Goal: Transaction & Acquisition: Purchase product/service

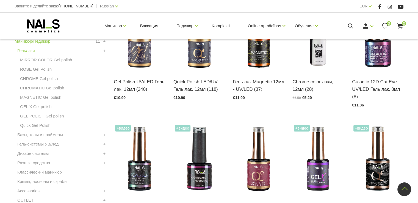
scroll to position [220, 0]
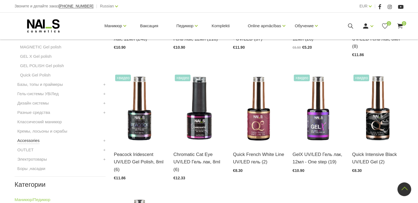
click at [34, 143] on link "Accessories" at bounding box center [28, 140] width 22 height 7
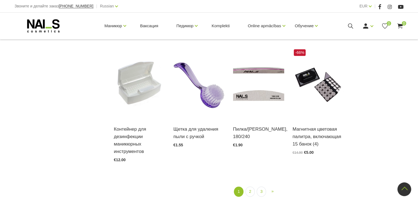
scroll to position [632, 0]
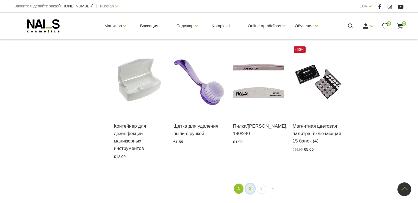
click at [252, 183] on link "2" at bounding box center [249, 188] width 9 height 10
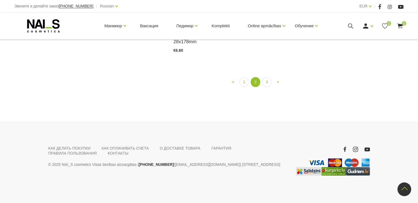
scroll to position [607, 0]
click at [263, 87] on link "3" at bounding box center [266, 82] width 9 height 10
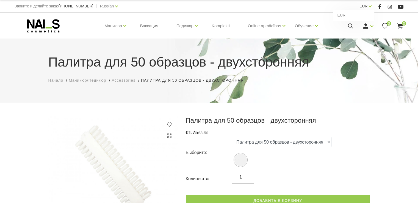
click at [366, 7] on link "EUR" at bounding box center [364, 6] width 8 height 7
